Goal: Task Accomplishment & Management: Manage account settings

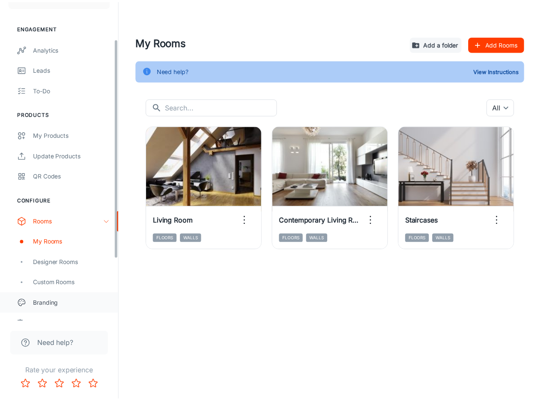
scroll to position [86, 0]
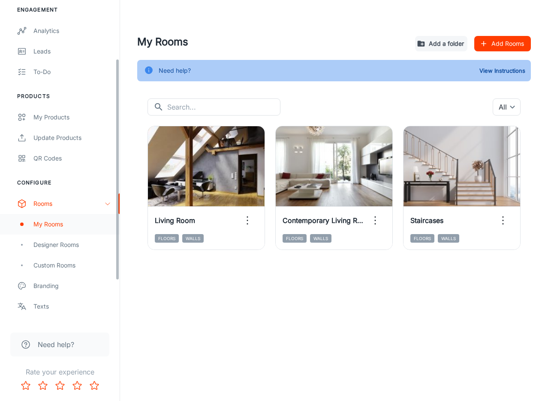
click at [65, 227] on div "My Rooms" at bounding box center [72, 224] width 78 height 9
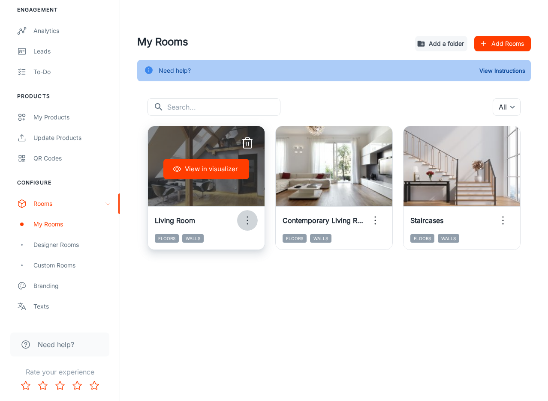
click at [246, 220] on icon "button" at bounding box center [247, 221] width 14 height 14
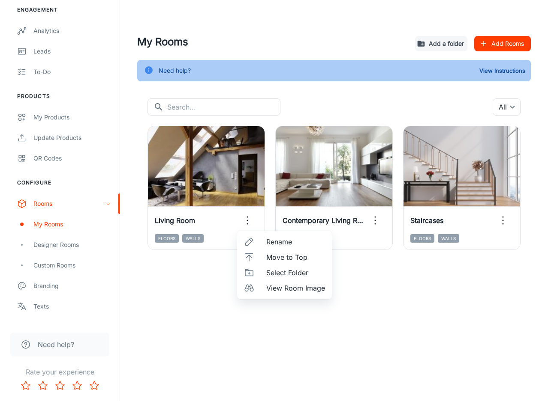
click at [503, 219] on div at bounding box center [274, 200] width 548 height 401
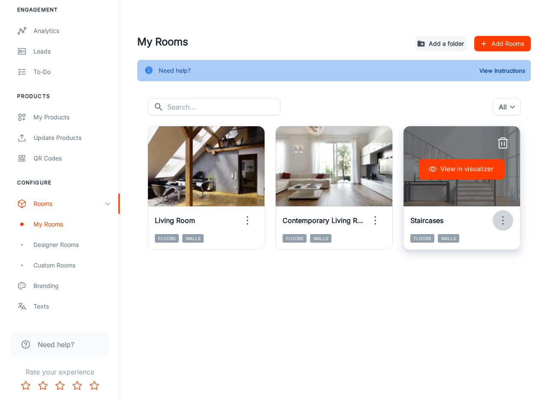
click at [504, 228] on button "button" at bounding box center [502, 220] width 21 height 21
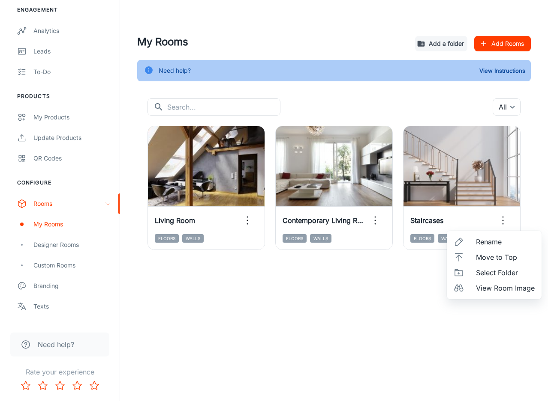
click at [496, 259] on span "Move to Top" at bounding box center [505, 257] width 59 height 10
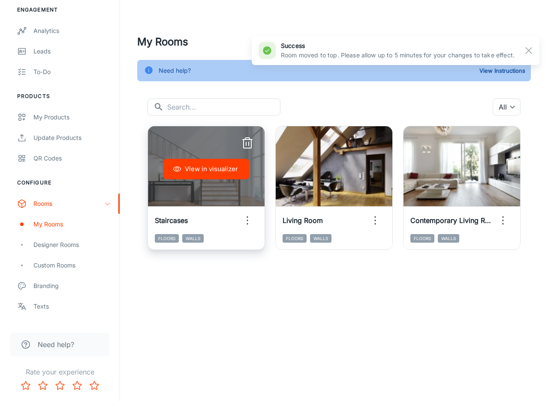
click at [245, 219] on icon "button" at bounding box center [247, 221] width 14 height 14
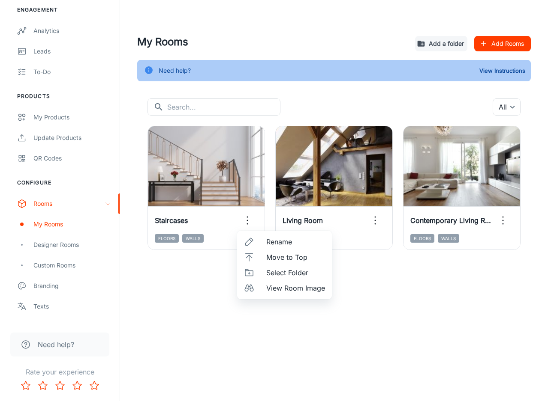
click at [280, 291] on span "View Room Image" at bounding box center [295, 288] width 59 height 10
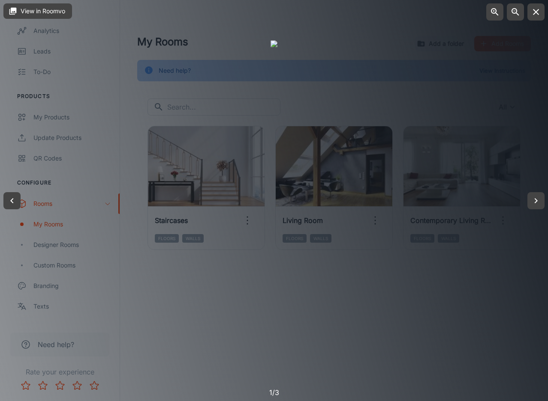
click at [486, 135] on div at bounding box center [274, 200] width 548 height 401
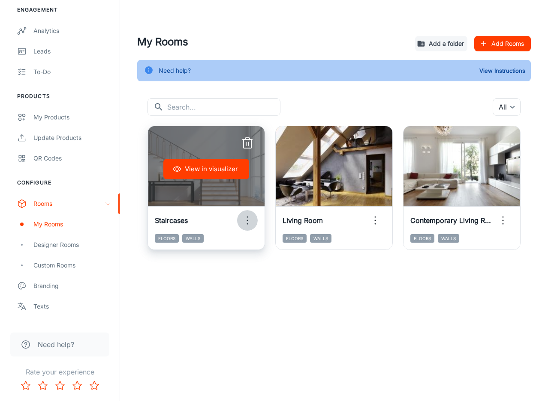
click at [252, 221] on icon "button" at bounding box center [247, 221] width 14 height 14
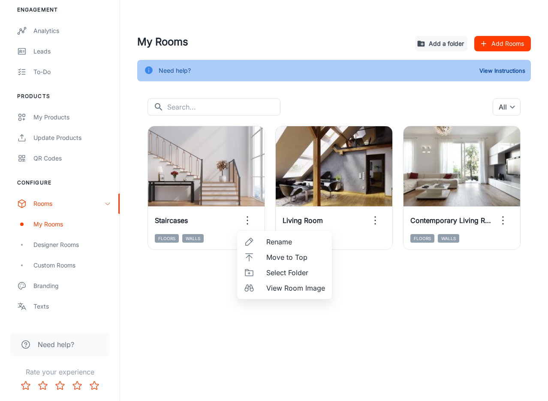
click at [210, 191] on div at bounding box center [274, 200] width 548 height 401
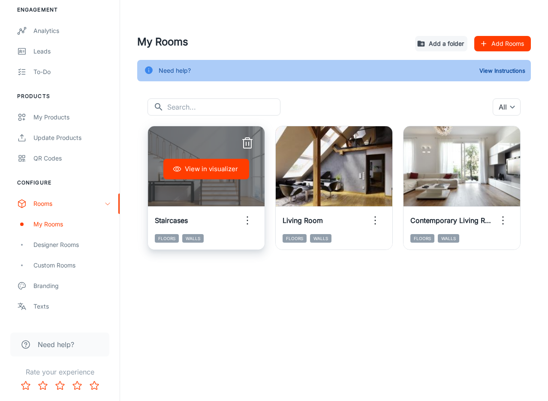
click at [199, 177] on button "View in visualizer" at bounding box center [206, 169] width 86 height 21
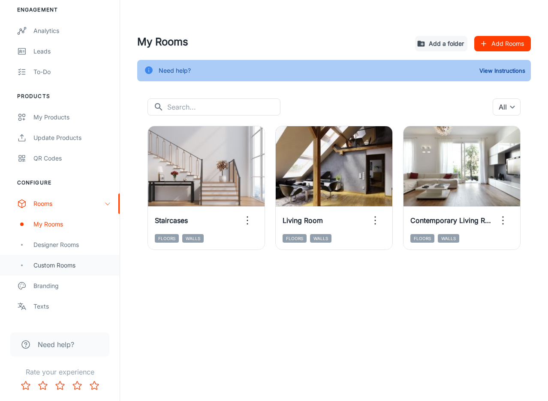
click at [60, 269] on div "Custom Rooms" at bounding box center [72, 265] width 78 height 9
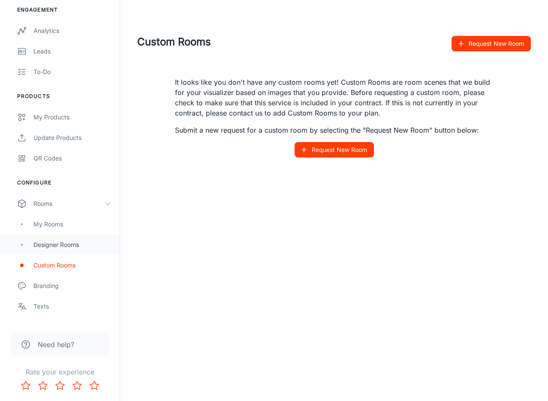
click at [65, 244] on div "Designer Rooms" at bounding box center [72, 244] width 78 height 9
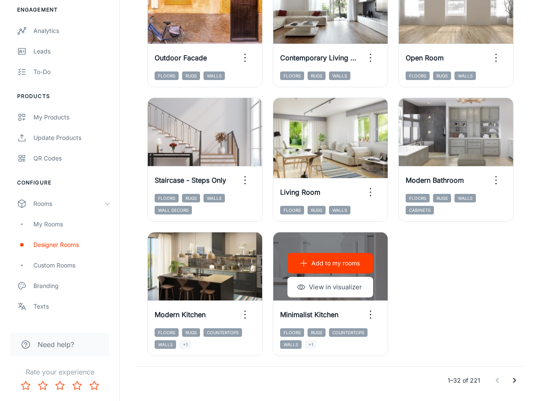
scroll to position [1277, 0]
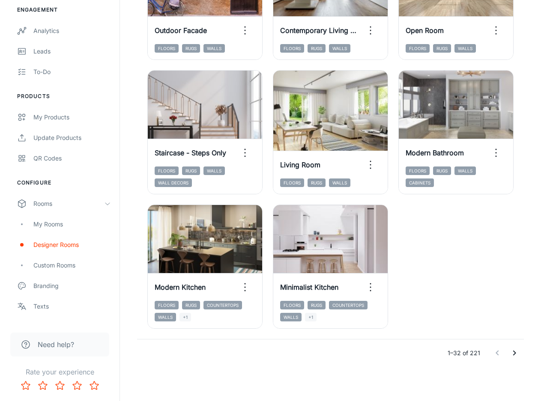
click at [513, 353] on icon "Go to next page" at bounding box center [514, 353] width 10 height 10
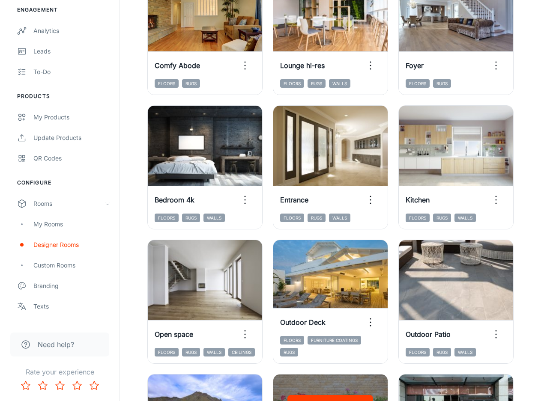
scroll to position [291, 0]
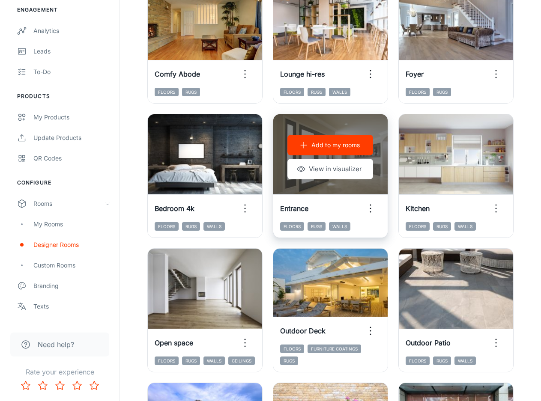
click at [358, 186] on div "Add to my rooms View in visualizer" at bounding box center [330, 157] width 114 height 86
click at [343, 202] on div "Entrance" at bounding box center [330, 208] width 114 height 27
click at [336, 172] on button "View in visualizer" at bounding box center [330, 169] width 86 height 21
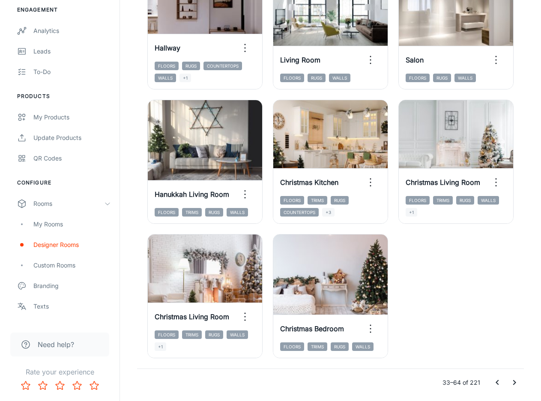
scroll to position [1277, 0]
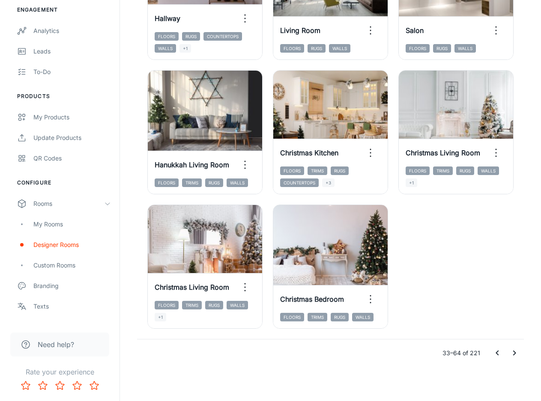
click at [516, 352] on icon "Go to next page" at bounding box center [514, 353] width 10 height 10
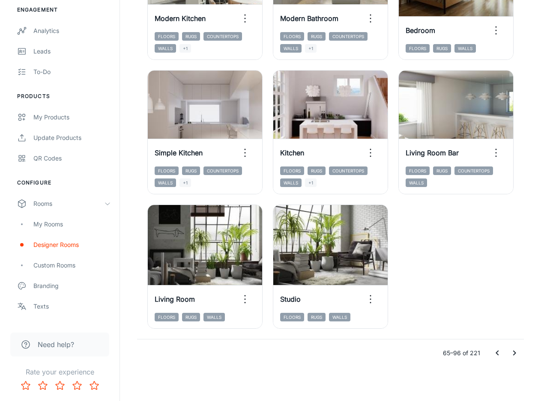
click at [516, 350] on icon "Go to next page" at bounding box center [514, 353] width 10 height 10
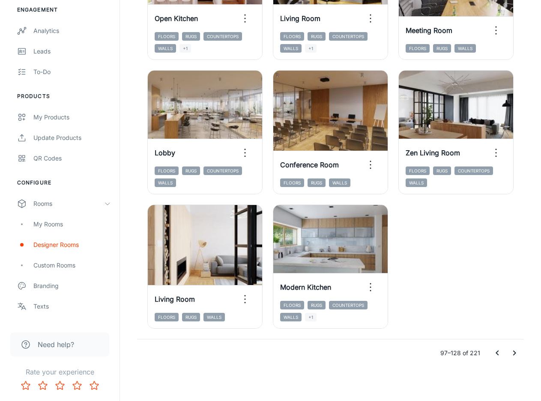
click at [511, 353] on icon "Go to next page" at bounding box center [514, 353] width 10 height 10
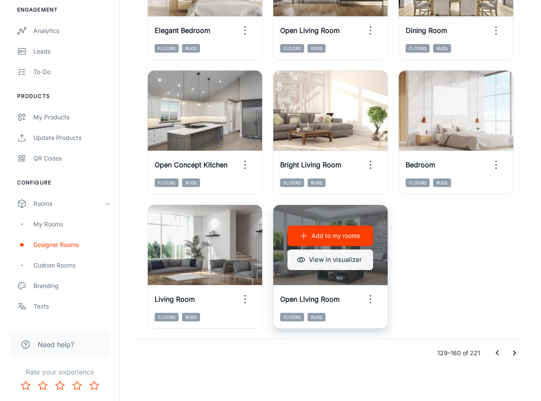
click at [340, 260] on button "View in visualizer" at bounding box center [330, 260] width 86 height 21
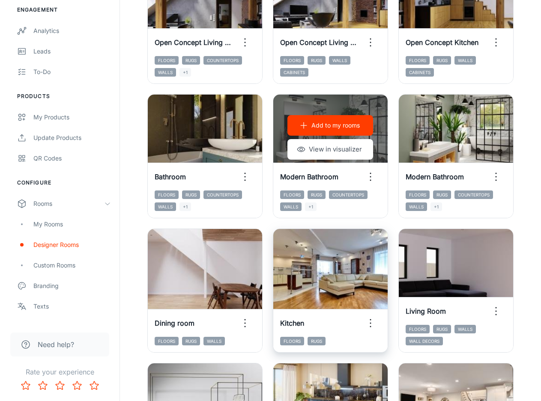
scroll to position [720, 0]
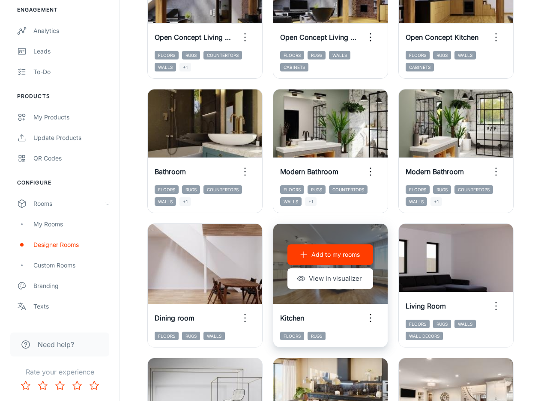
click at [374, 237] on div "Add to my rooms View in visualizer" at bounding box center [330, 267] width 114 height 86
click at [345, 274] on button "View in visualizer" at bounding box center [330, 279] width 86 height 21
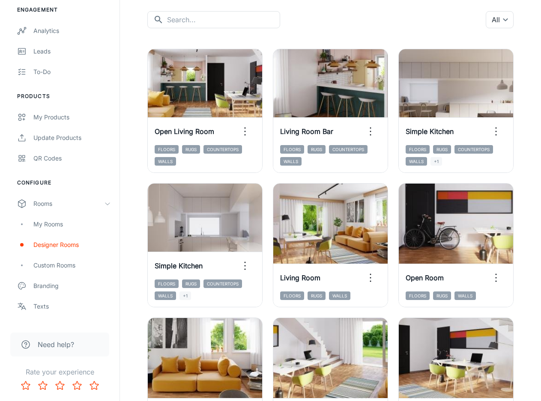
scroll to position [0, 0]
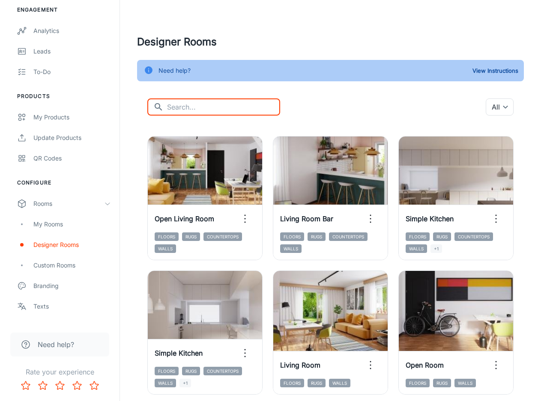
click at [226, 113] on input "text" at bounding box center [223, 107] width 113 height 17
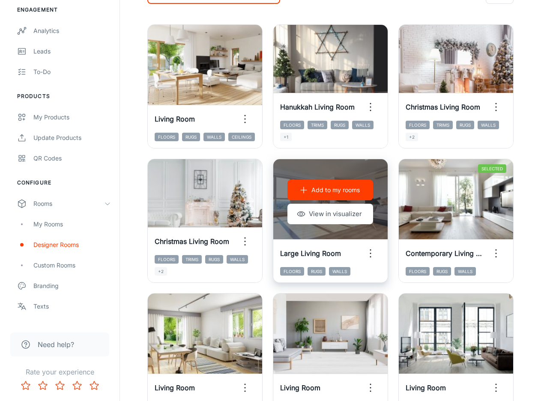
scroll to position [171, 0]
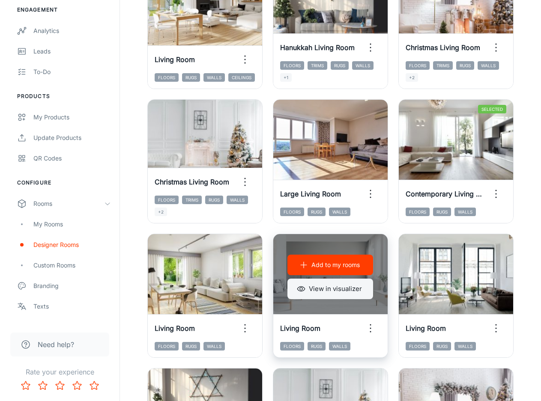
type input "living"
click at [329, 291] on button "View in visualizer" at bounding box center [330, 289] width 86 height 21
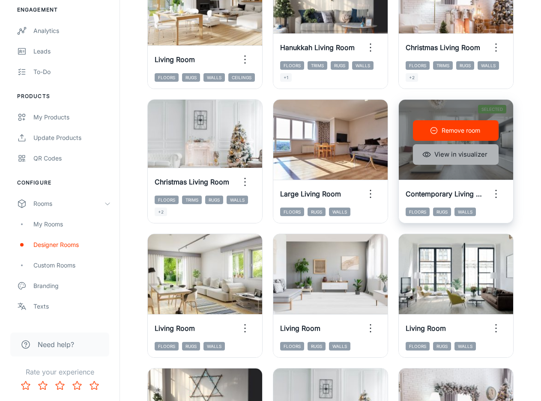
click at [462, 156] on button "View in visualizer" at bounding box center [456, 154] width 86 height 21
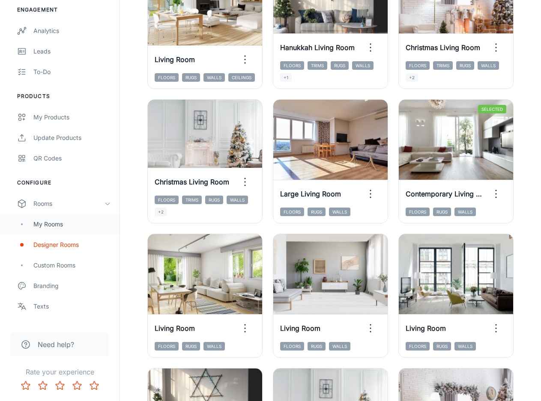
click at [58, 227] on div "My Rooms" at bounding box center [72, 224] width 78 height 9
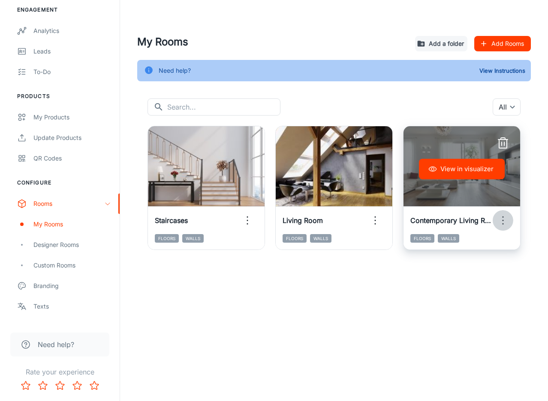
click at [505, 226] on icon "button" at bounding box center [503, 221] width 14 height 14
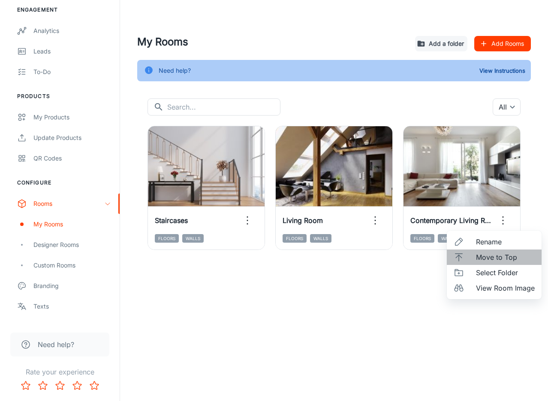
click at [500, 259] on span "Move to Top" at bounding box center [505, 257] width 59 height 10
